Goal: Navigation & Orientation: Find specific page/section

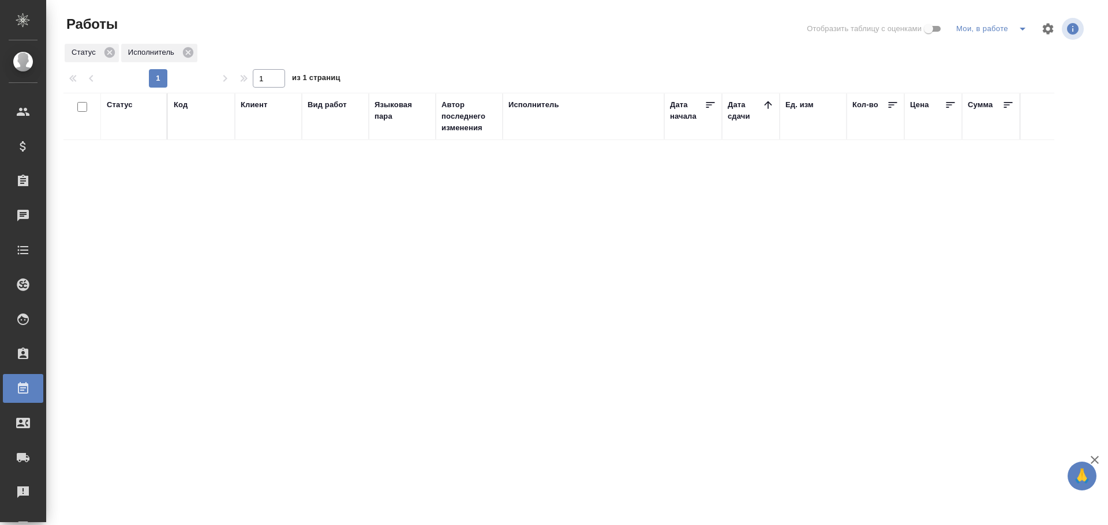
click at [1025, 30] on icon "split button" at bounding box center [1022, 29] width 14 height 14
click at [988, 53] on li "Стандартные настройки" at bounding box center [993, 52] width 111 height 18
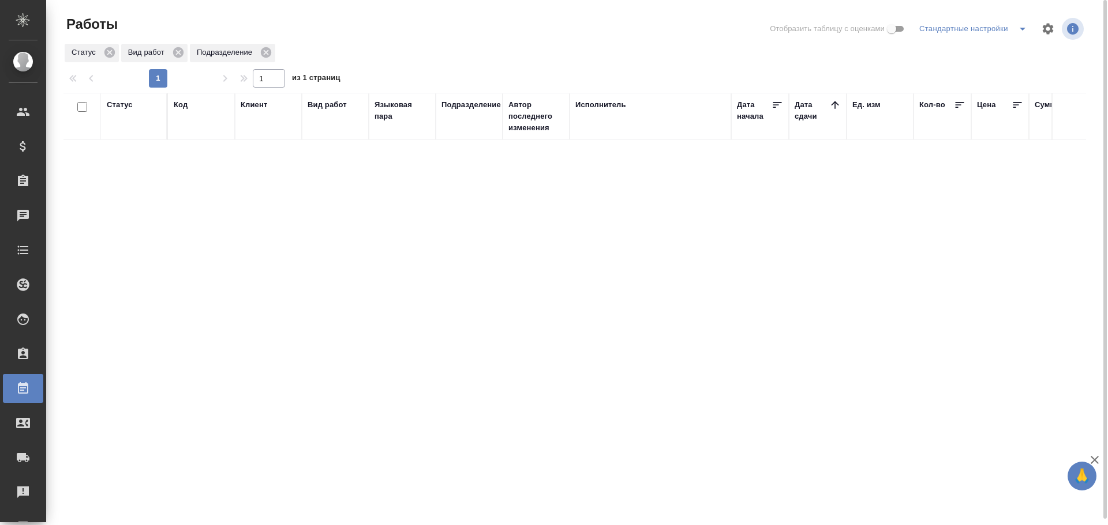
click at [505, 265] on div "Статус Код Клиент Вид работ Языковая пара Подразделение Автор последнего измене…" at bounding box center [574, 309] width 1022 height 433
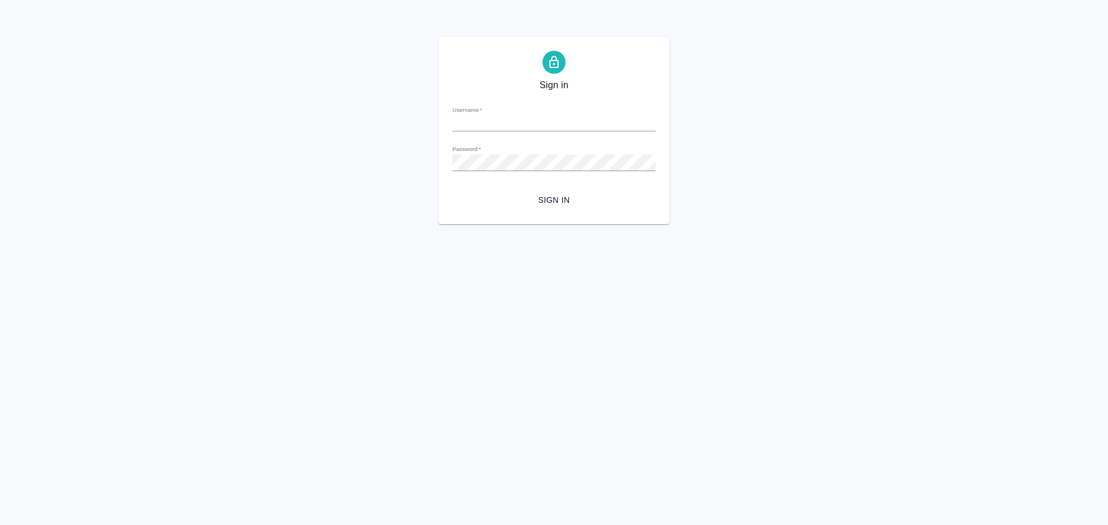
type input "[PERSON_NAME][EMAIL_ADDRESS][DOMAIN_NAME]"
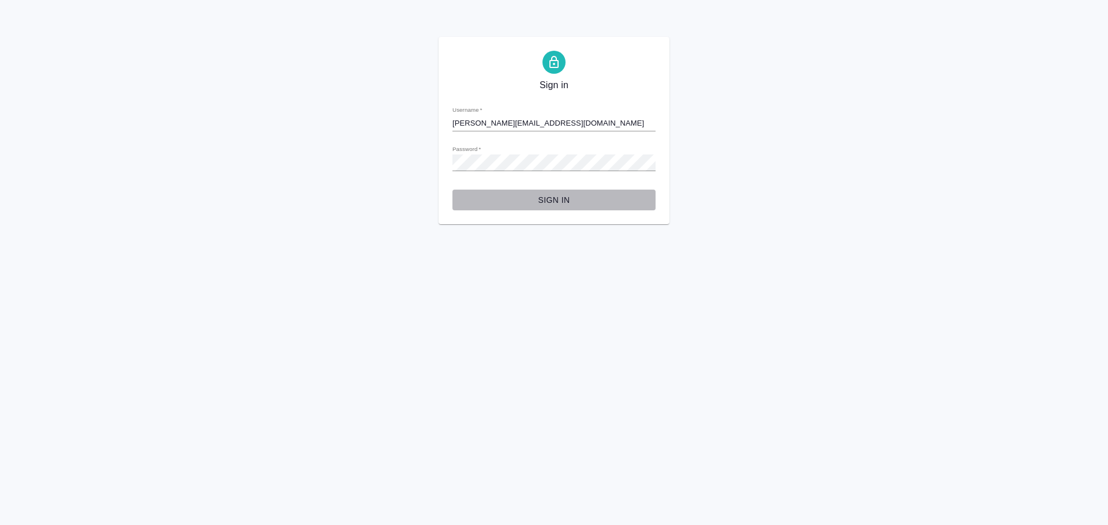
click at [512, 193] on span "Sign in" at bounding box center [553, 200] width 185 height 14
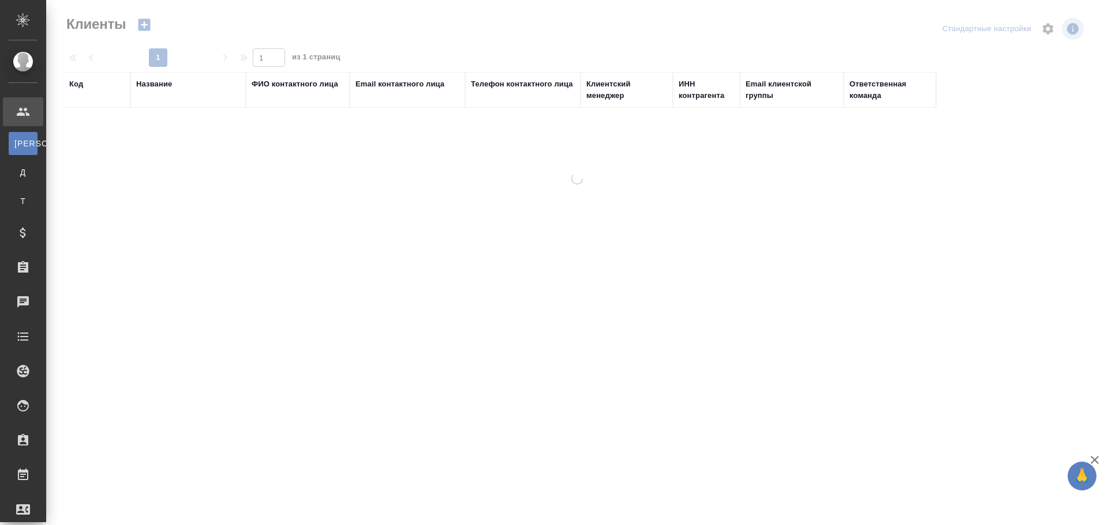
select select "RU"
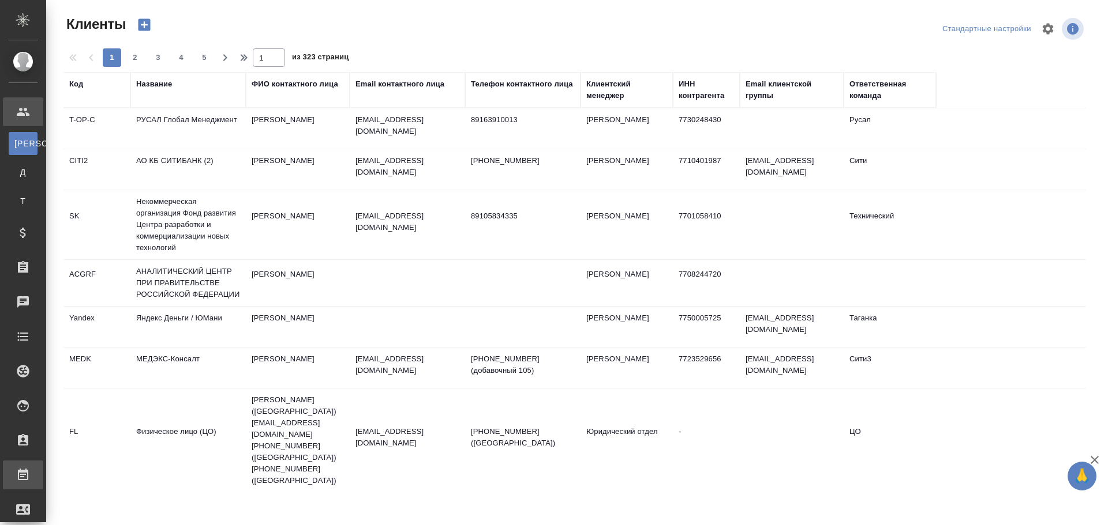
click at [43, 476] on link "Работы" at bounding box center [23, 475] width 40 height 29
